Goal: Use online tool/utility: Utilize a website feature to perform a specific function

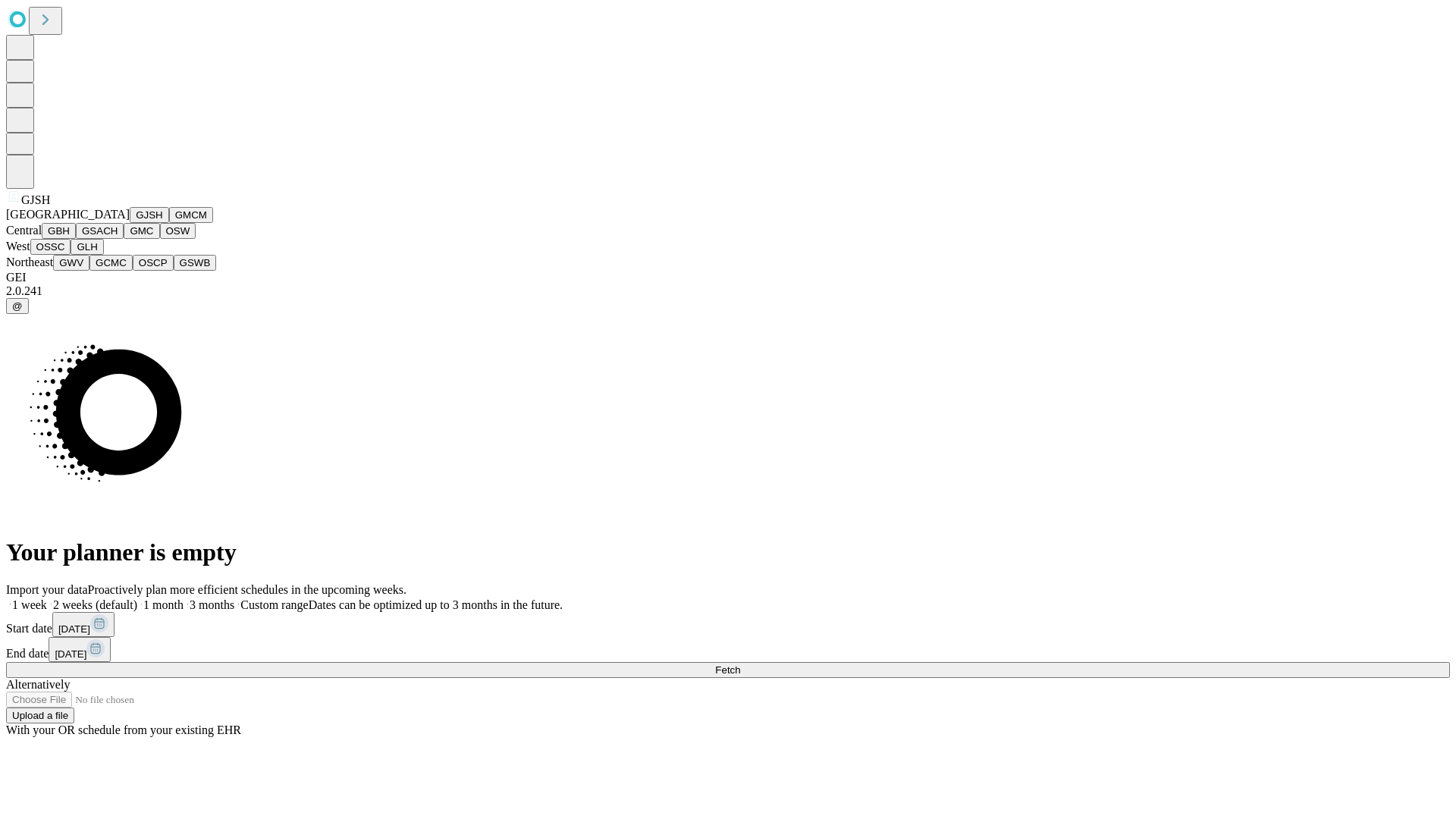
click at [130, 223] on button "GJSH" at bounding box center [149, 215] width 39 height 16
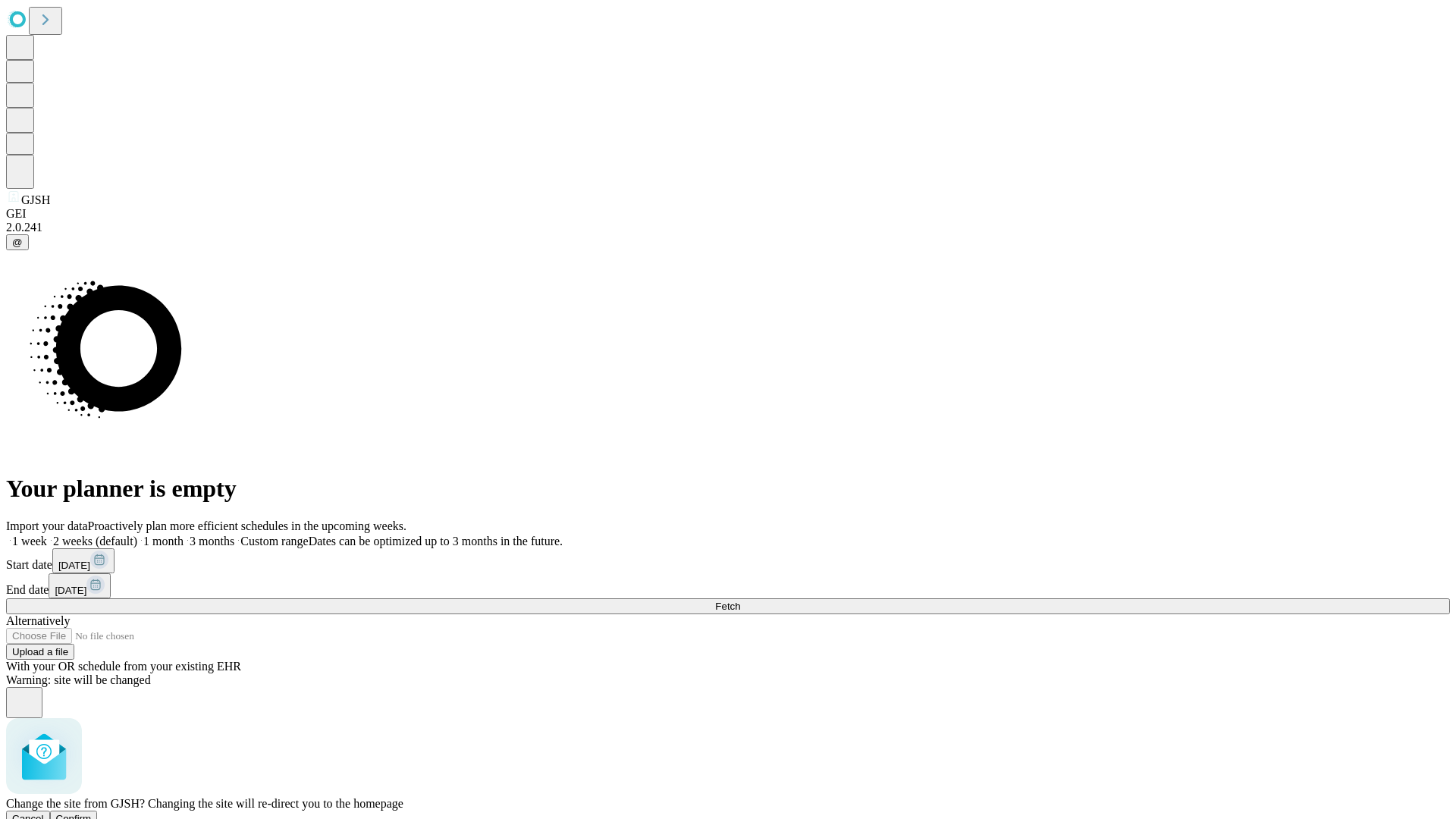
click at [92, 812] on span "Confirm" at bounding box center [74, 818] width 35 height 11
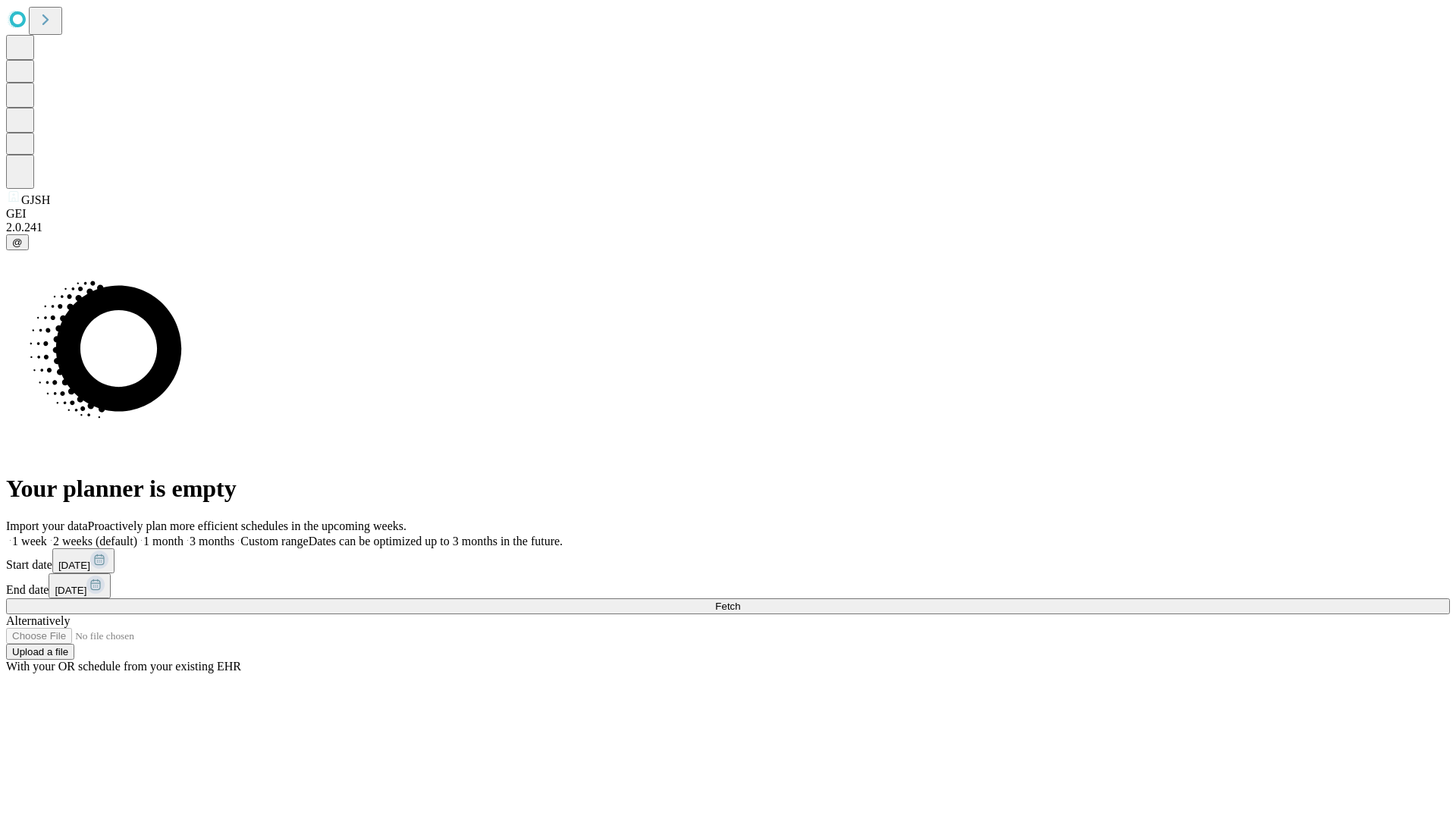
click at [137, 534] on label "2 weeks (default)" at bounding box center [92, 541] width 91 height 13
click at [740, 600] on span "Fetch" at bounding box center [728, 606] width 25 height 11
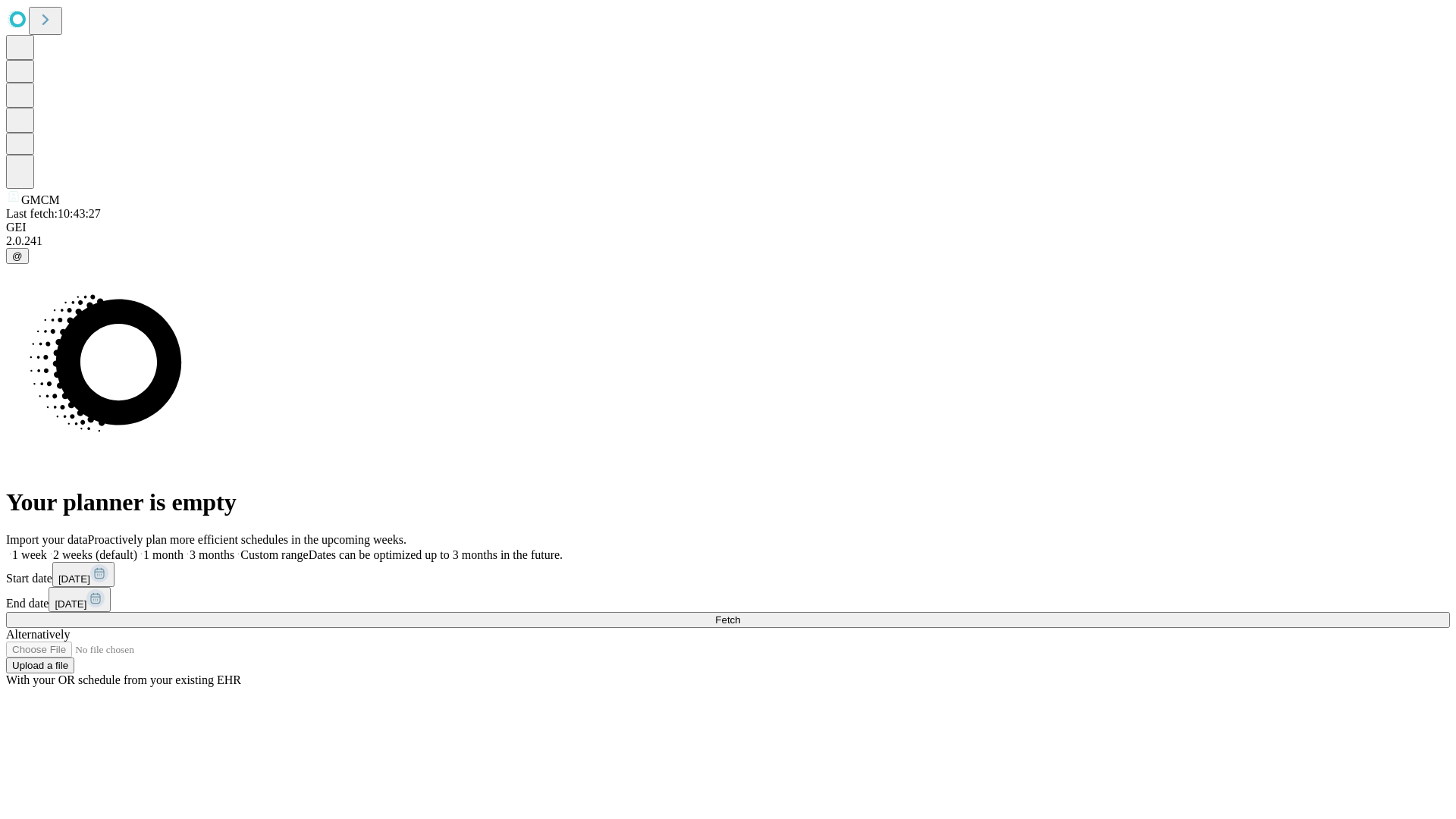
click at [137, 548] on label "2 weeks (default)" at bounding box center [92, 555] width 91 height 13
click at [740, 614] on span "Fetch" at bounding box center [728, 620] width 25 height 11
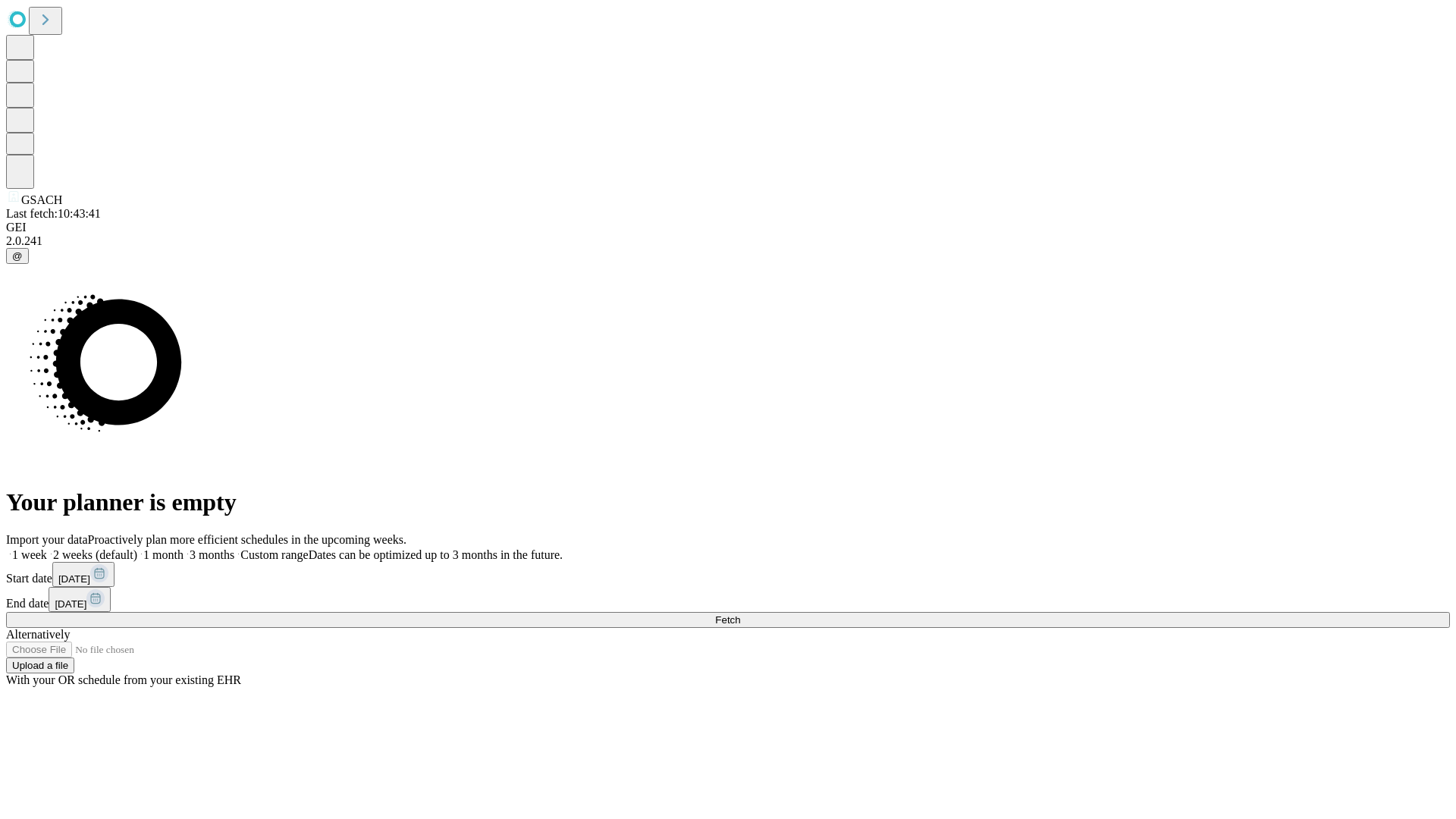
click at [137, 548] on label "2 weeks (default)" at bounding box center [92, 555] width 91 height 13
click at [740, 614] on span "Fetch" at bounding box center [728, 620] width 25 height 11
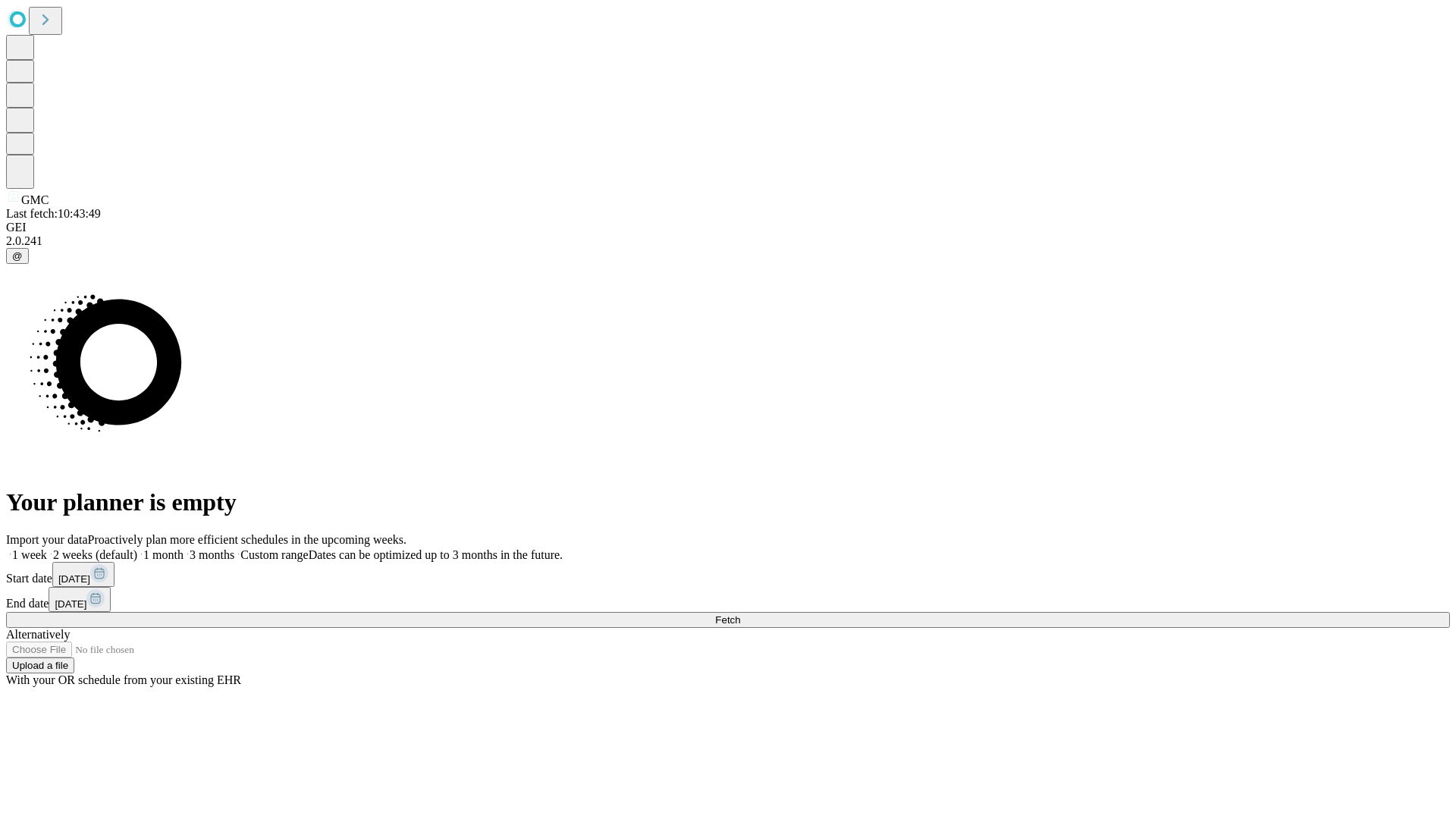
click at [137, 548] on label "2 weeks (default)" at bounding box center [92, 555] width 91 height 13
click at [740, 614] on span "Fetch" at bounding box center [728, 620] width 25 height 11
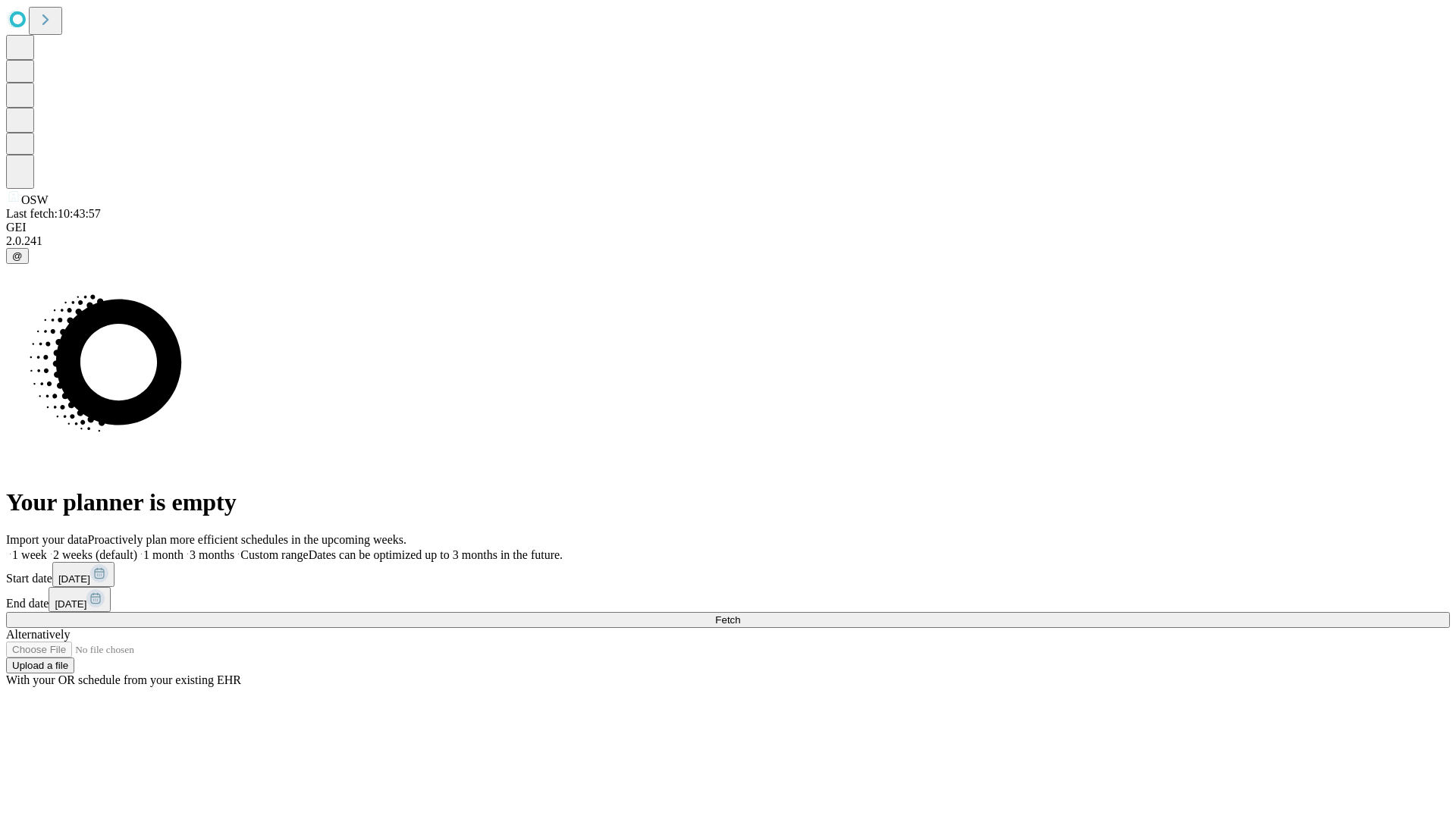
click at [137, 548] on label "2 weeks (default)" at bounding box center [92, 555] width 91 height 13
click at [740, 614] on span "Fetch" at bounding box center [728, 620] width 25 height 11
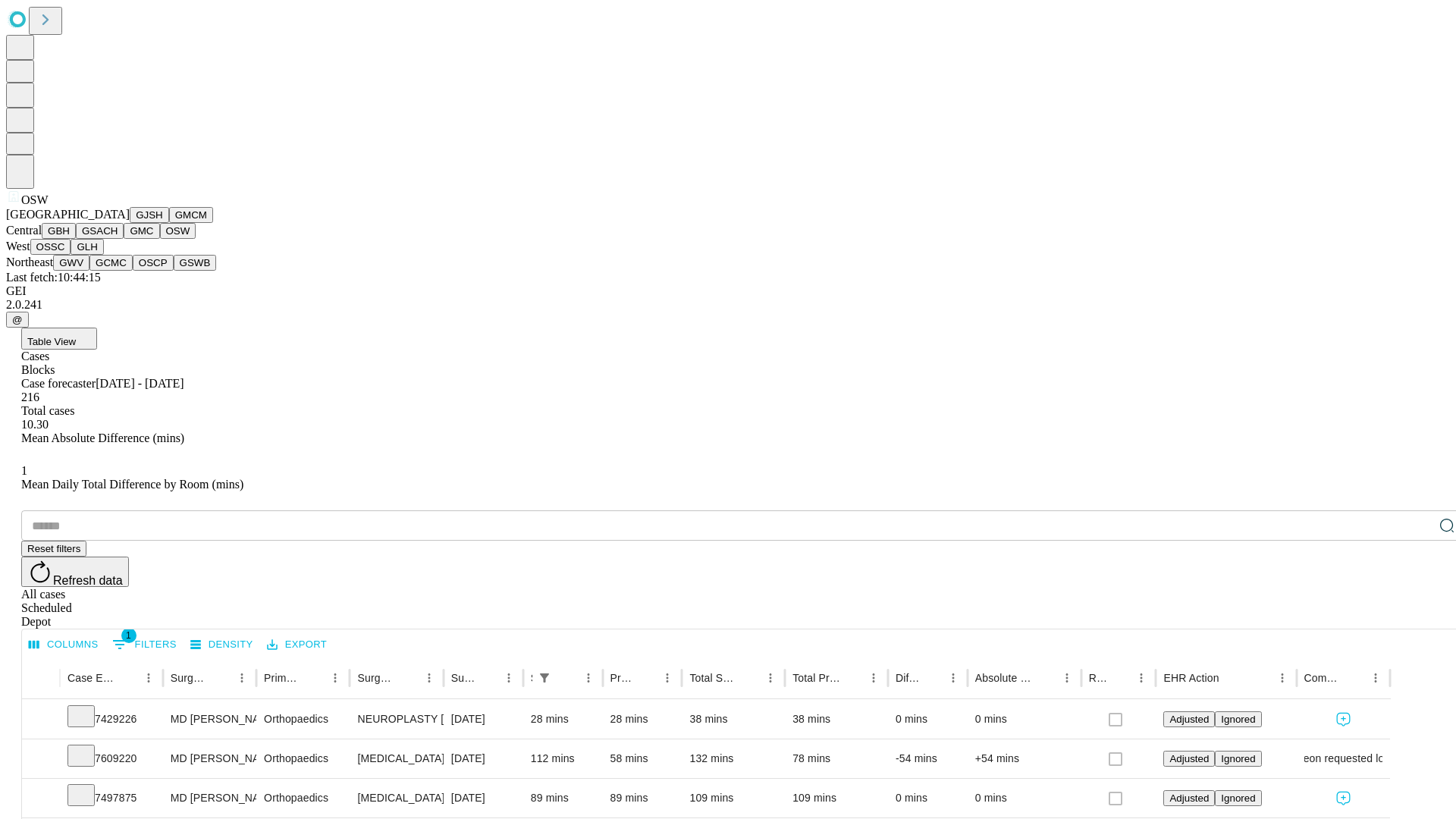
click at [71, 255] on button "OSSC" at bounding box center [50, 247] width 41 height 16
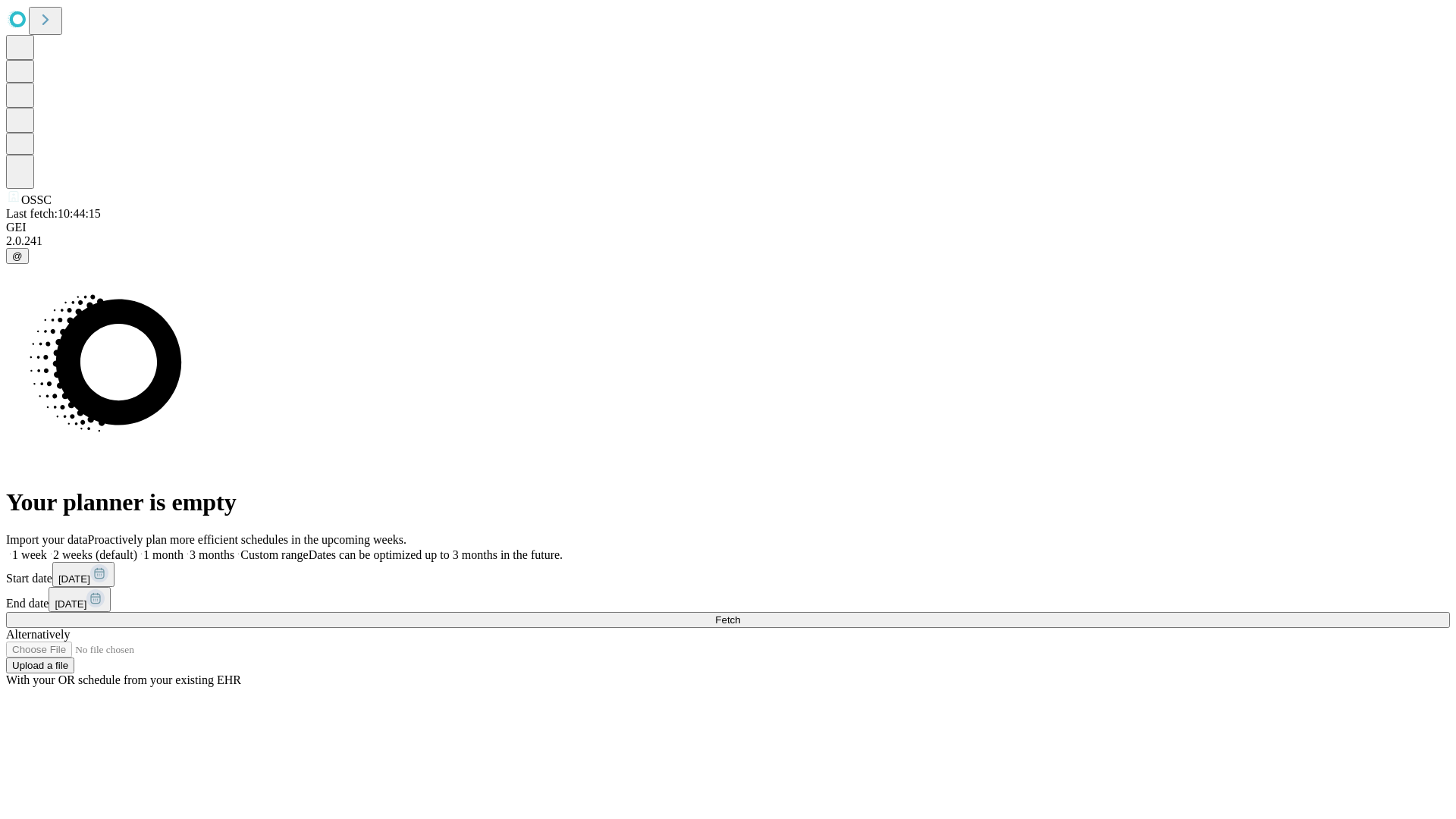
click at [137, 548] on label "2 weeks (default)" at bounding box center [92, 555] width 91 height 13
click at [740, 614] on span "Fetch" at bounding box center [728, 620] width 25 height 11
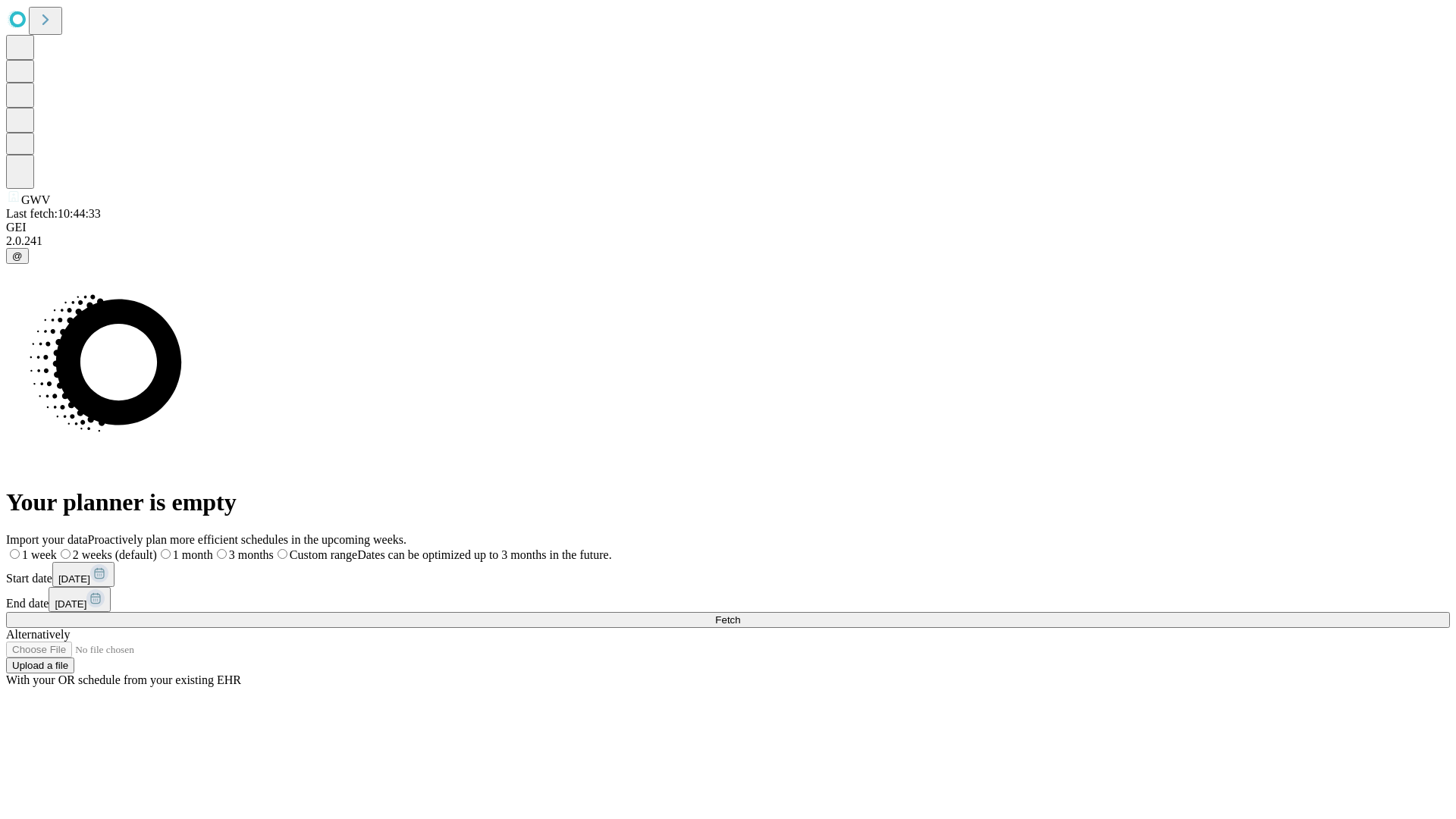
click at [740, 614] on span "Fetch" at bounding box center [728, 620] width 25 height 11
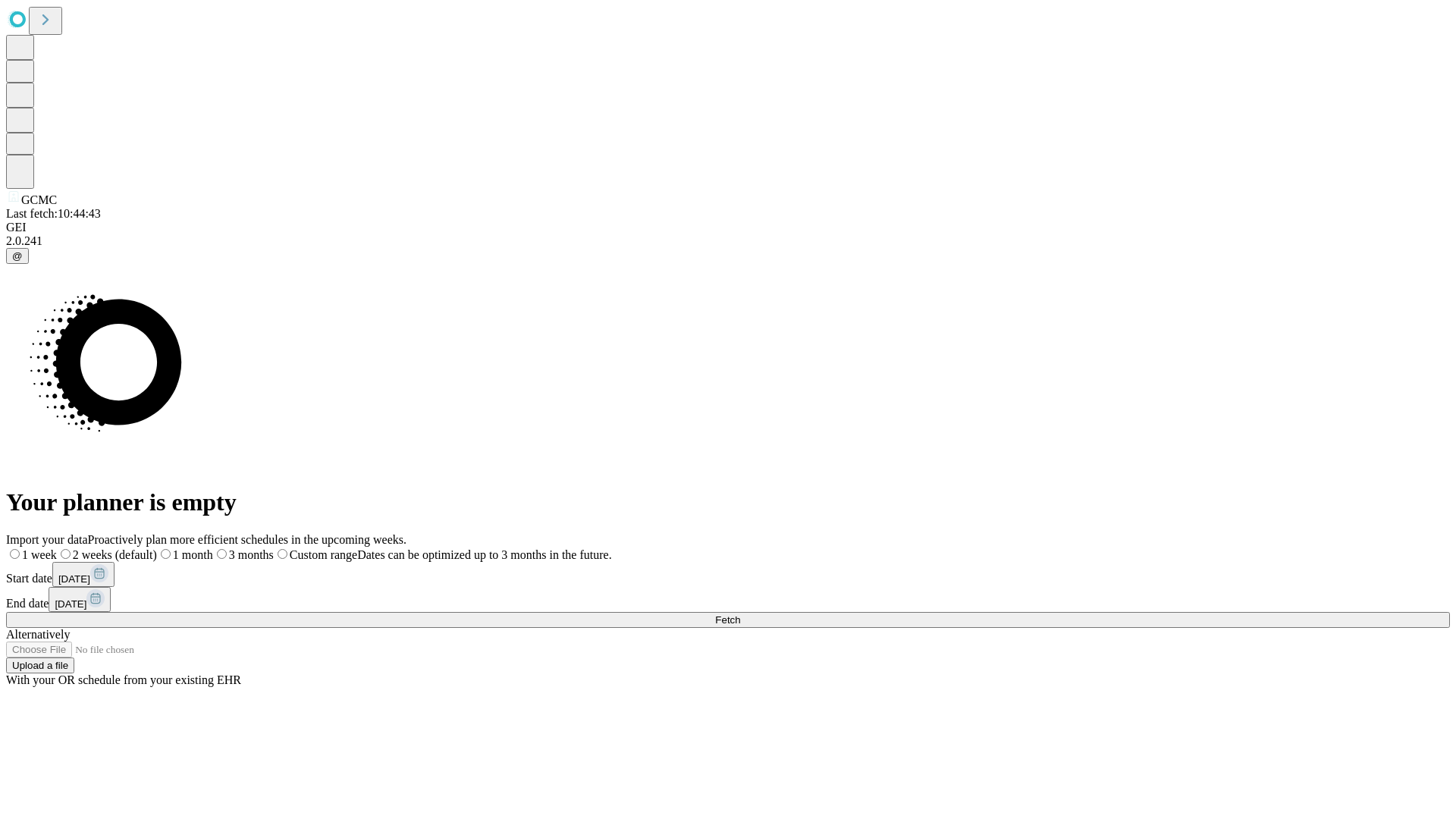
click at [740, 614] on span "Fetch" at bounding box center [728, 620] width 25 height 11
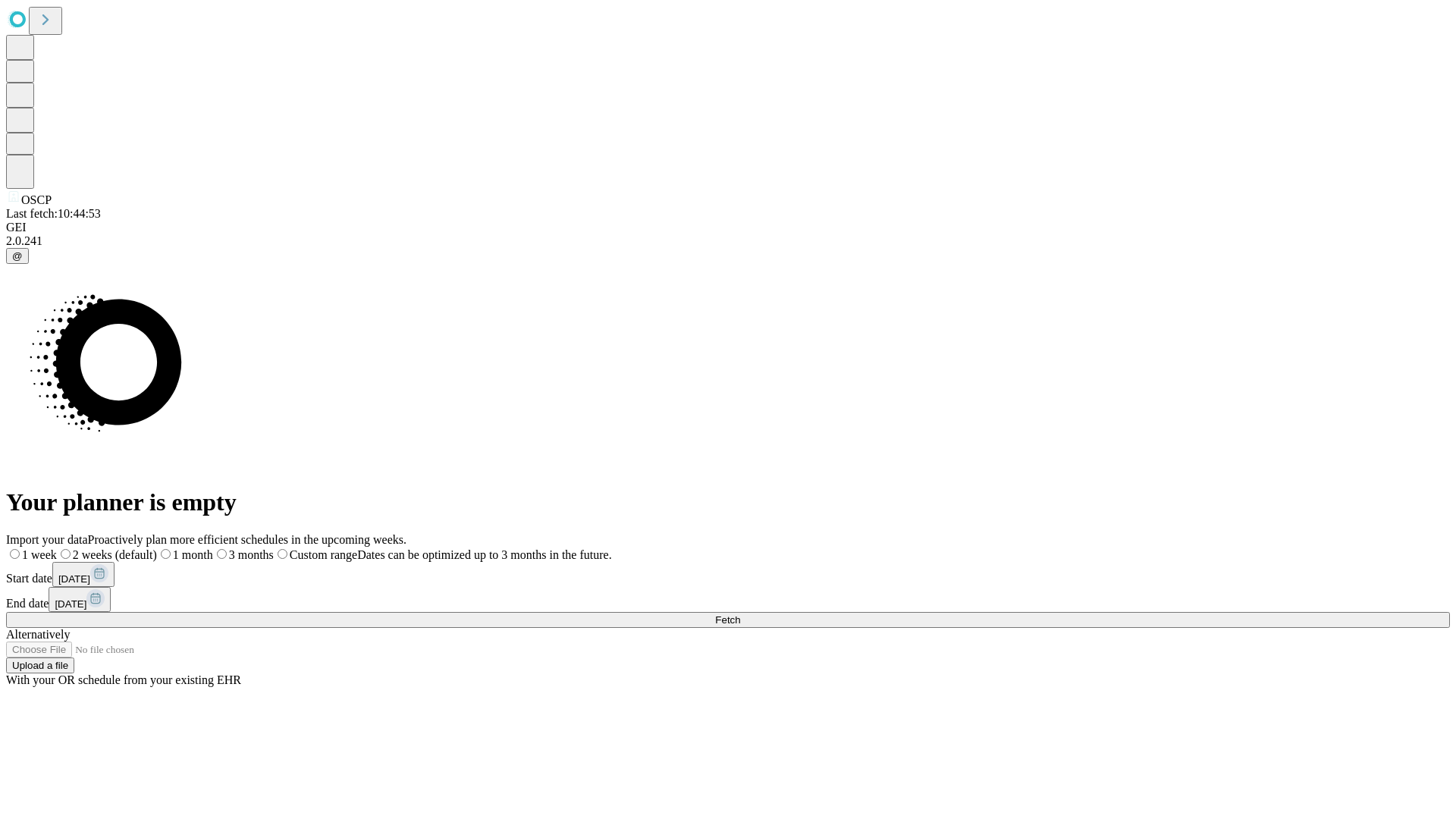
click at [740, 614] on span "Fetch" at bounding box center [728, 620] width 25 height 11
